Goal: Share content: Share content

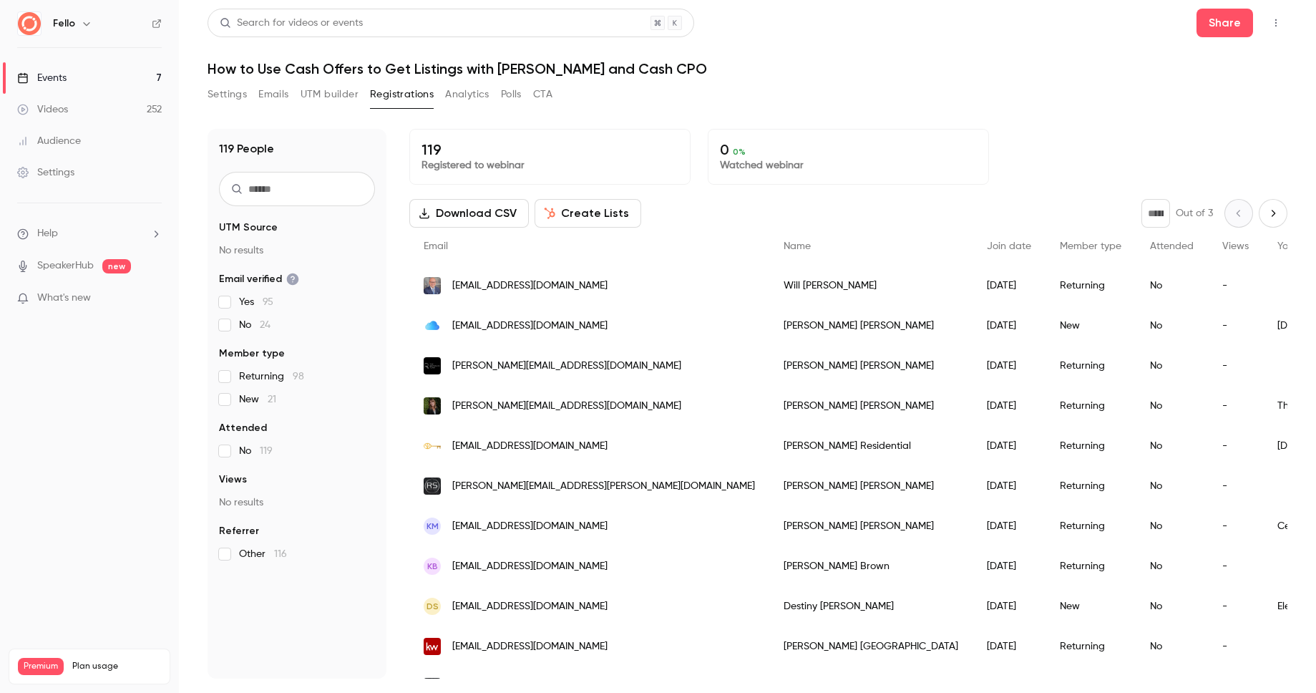
click at [113, 85] on link "Events 7" at bounding box center [89, 77] width 179 height 31
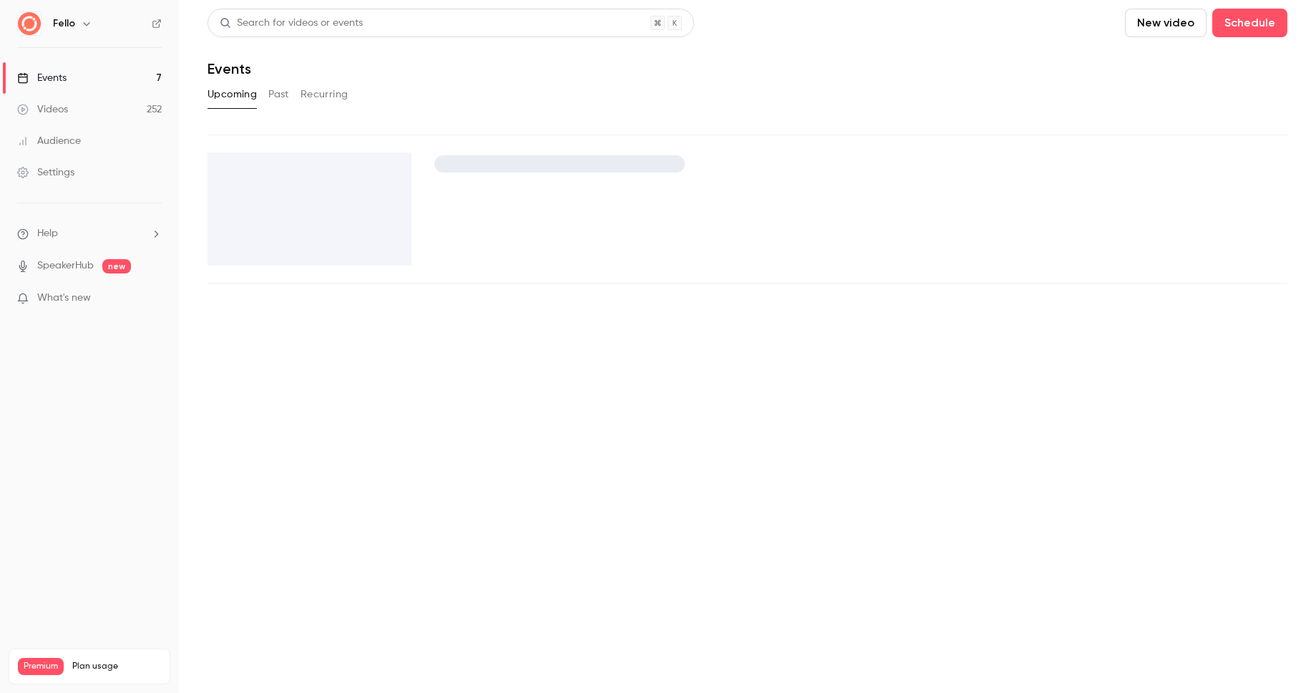
click at [111, 107] on link "Videos 252" at bounding box center [89, 109] width 179 height 31
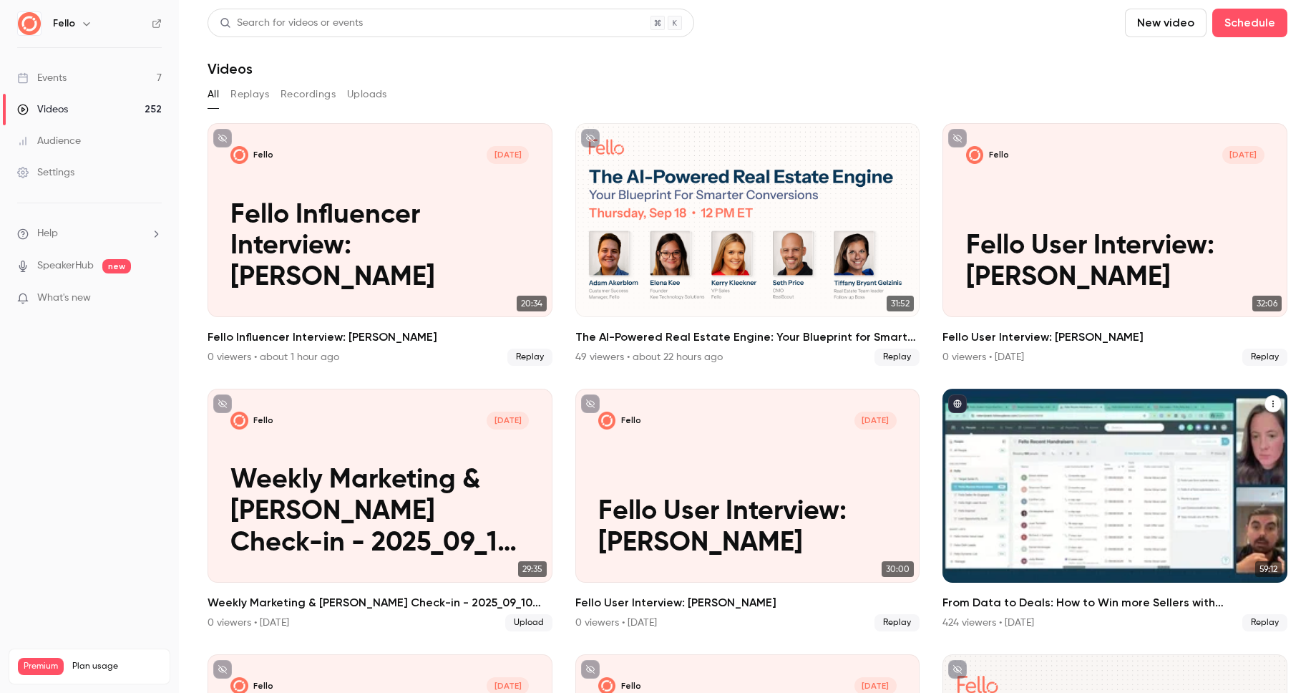
click at [1273, 399] on icon "From Data to Deals: How to Win more Sellers with Fello + Follow Up Boss" at bounding box center [1273, 403] width 9 height 9
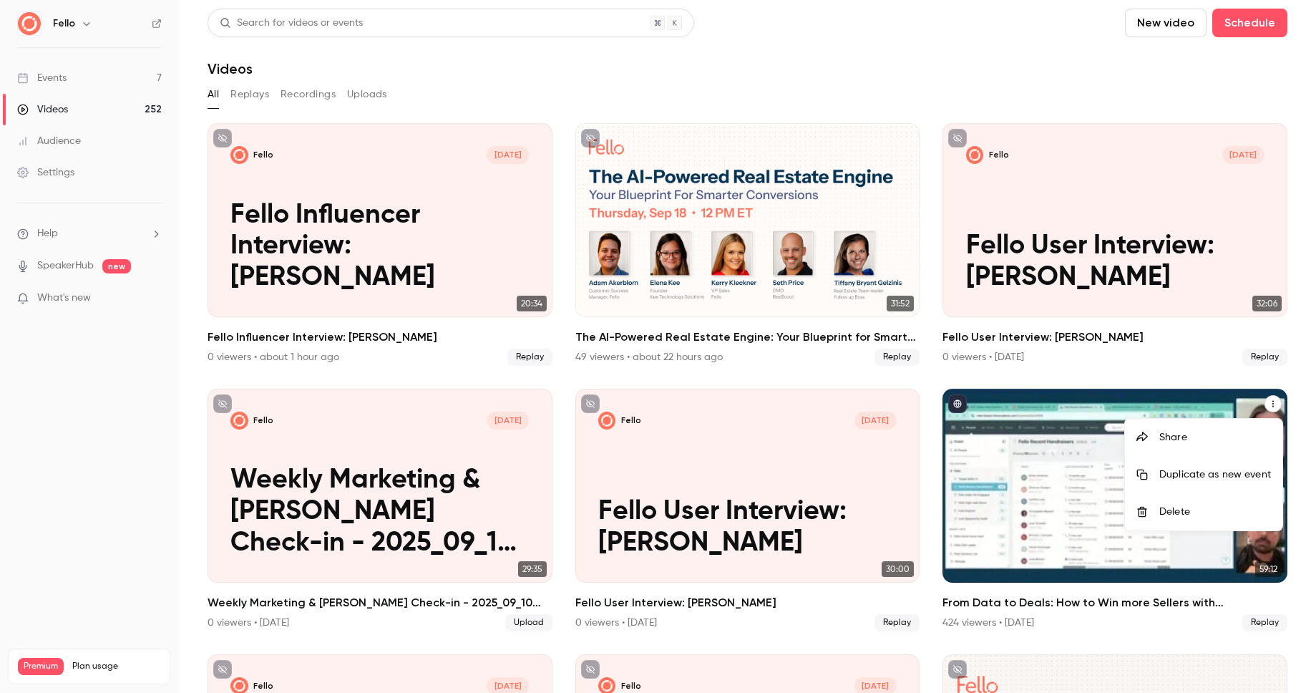
click at [1215, 441] on div "Share" at bounding box center [1215, 437] width 112 height 14
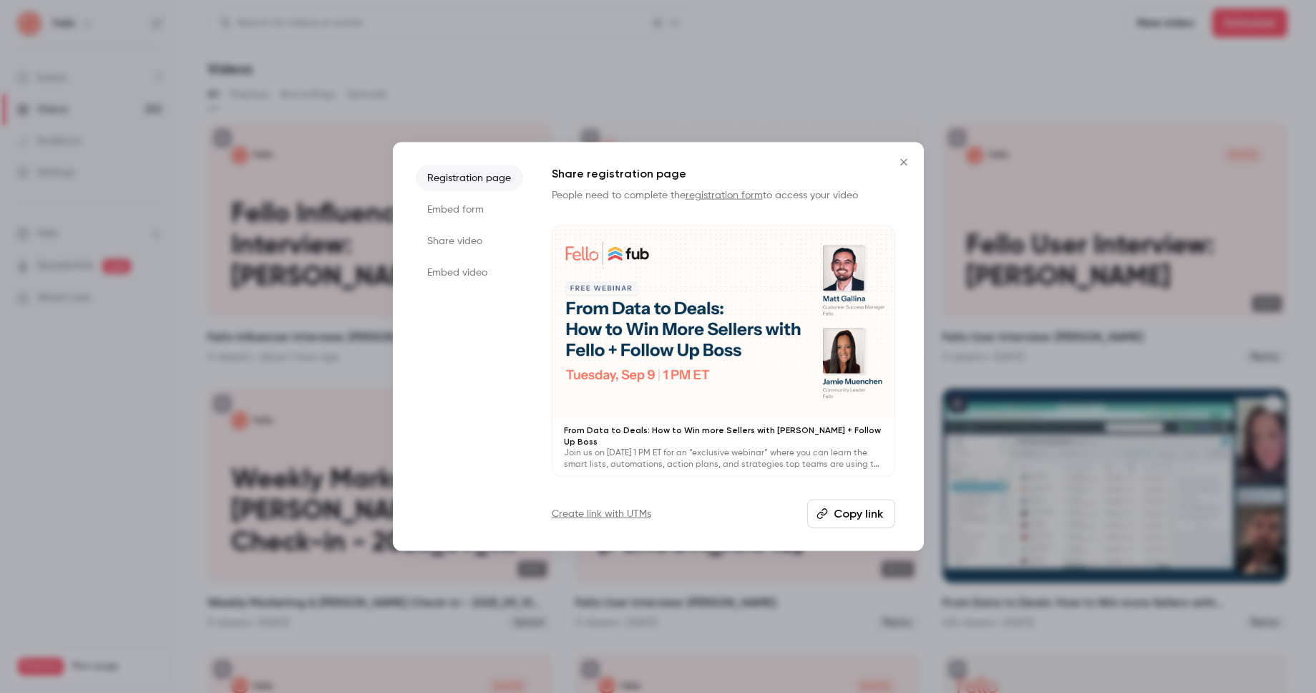
click at [872, 507] on button "Copy link" at bounding box center [851, 513] width 88 height 29
